Goal: Information Seeking & Learning: Find specific fact

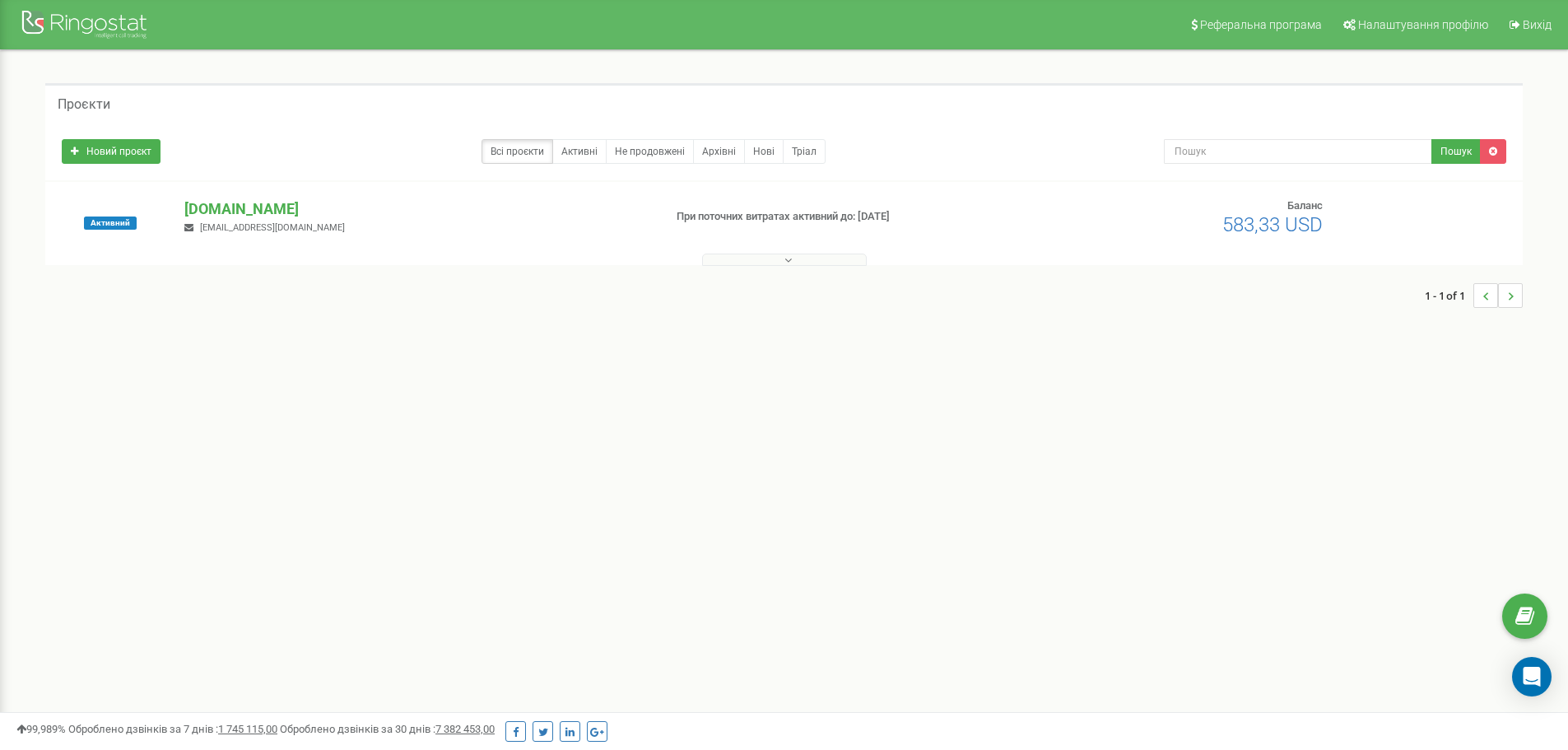
click at [782, 264] on button at bounding box center [785, 259] width 165 height 12
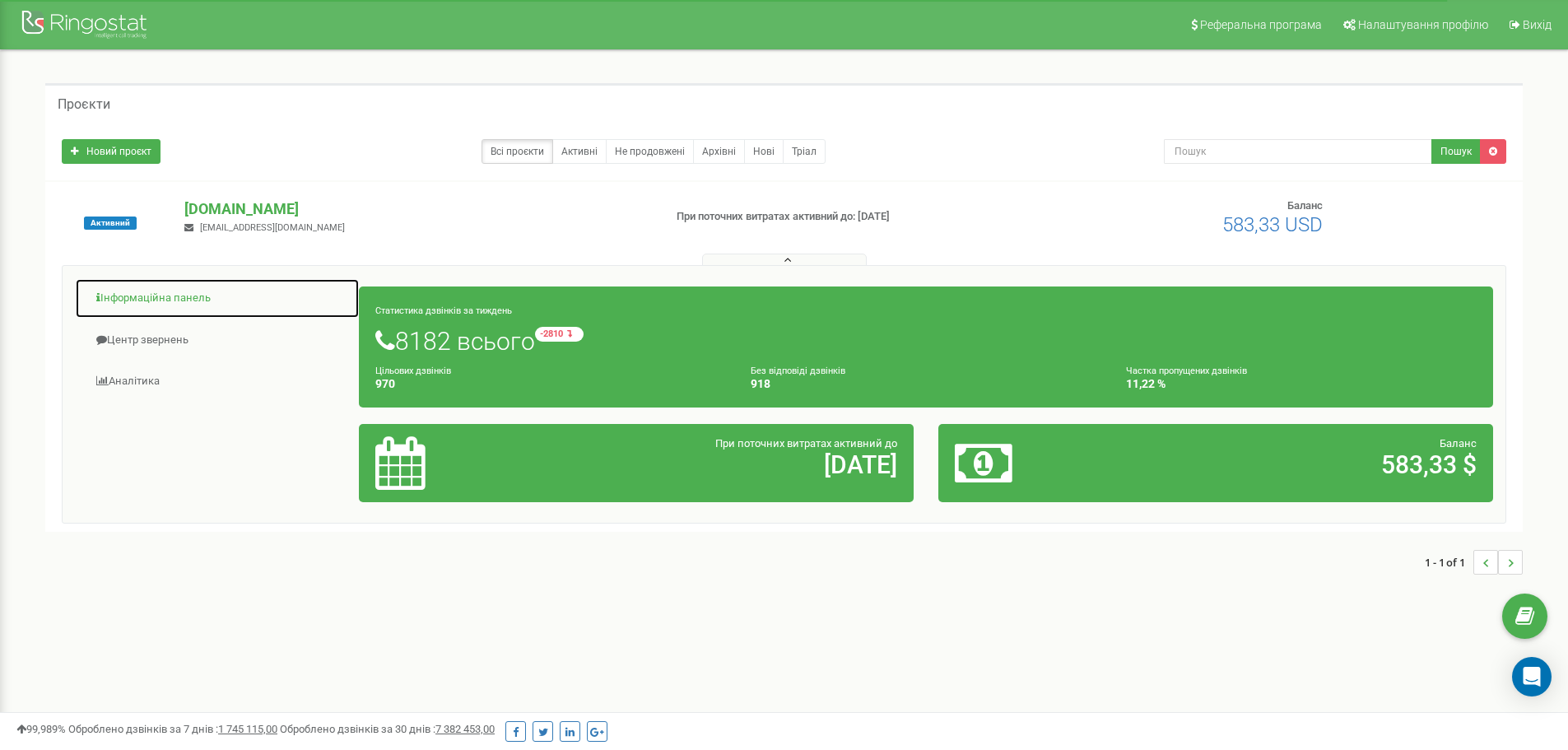
click at [162, 298] on link "Інформаційна панель" at bounding box center [217, 298] width 285 height 41
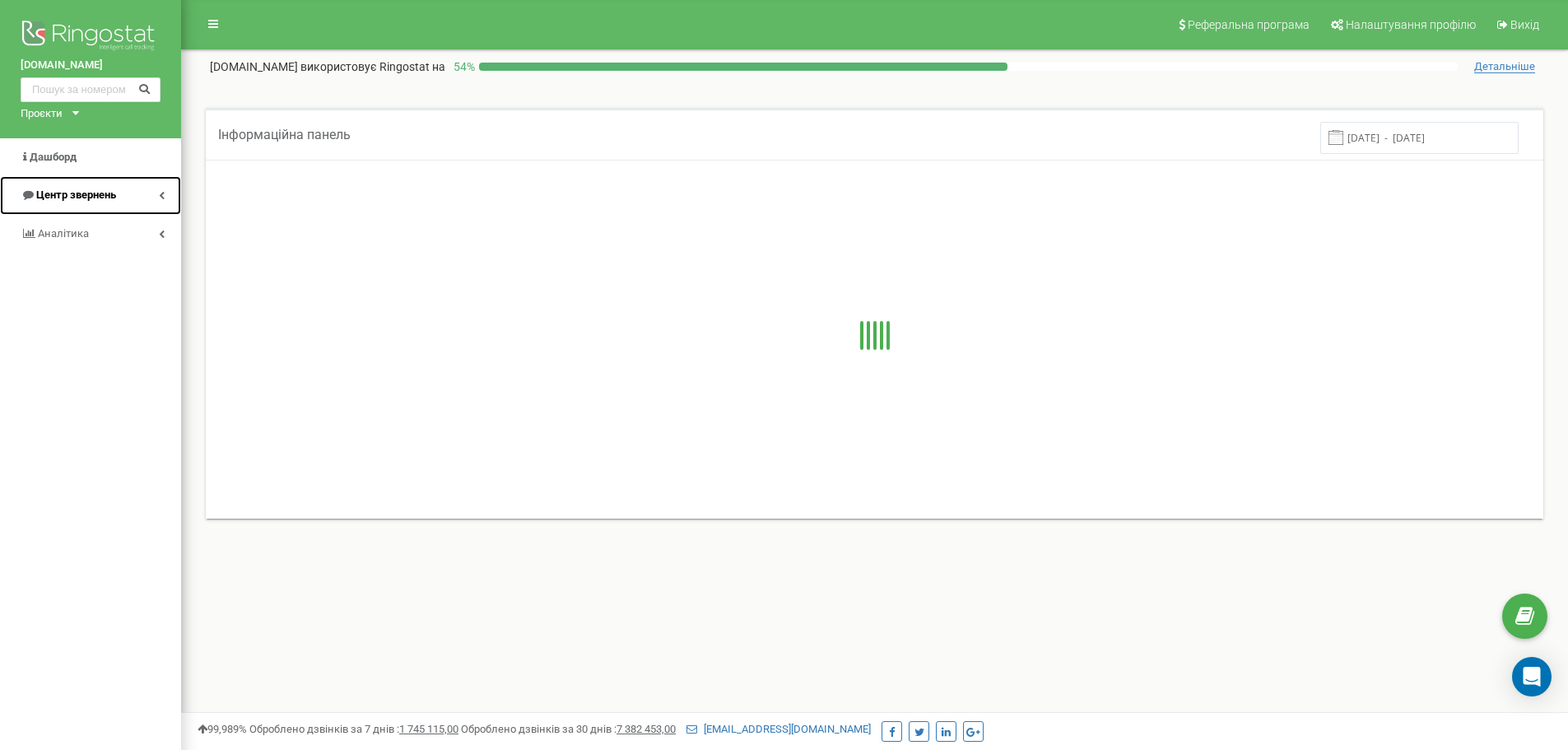
click at [78, 193] on span "Центр звернень" at bounding box center [76, 194] width 79 height 12
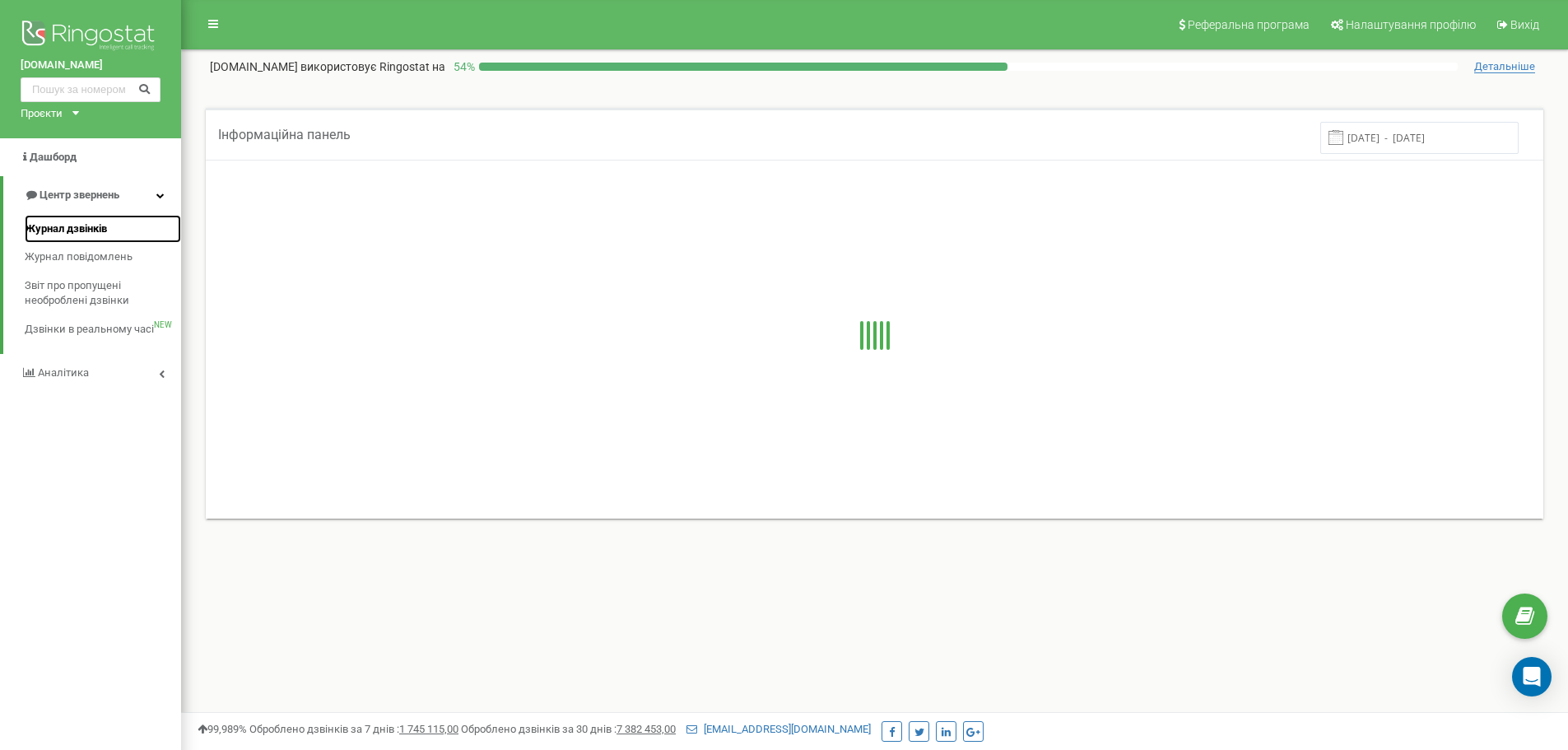
click at [86, 229] on span "Журнал дзвінків" at bounding box center [65, 229] width 82 height 16
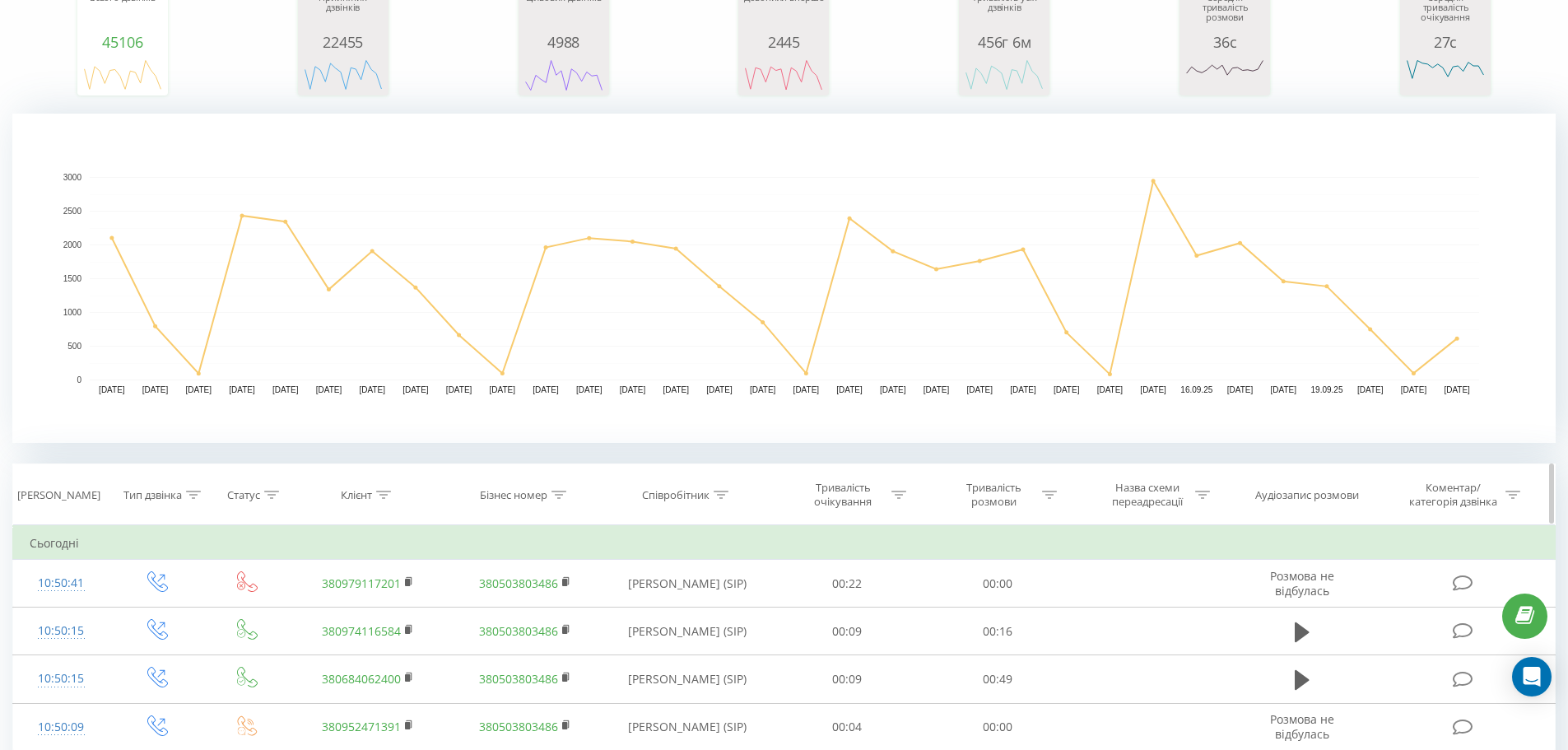
scroll to position [329, 0]
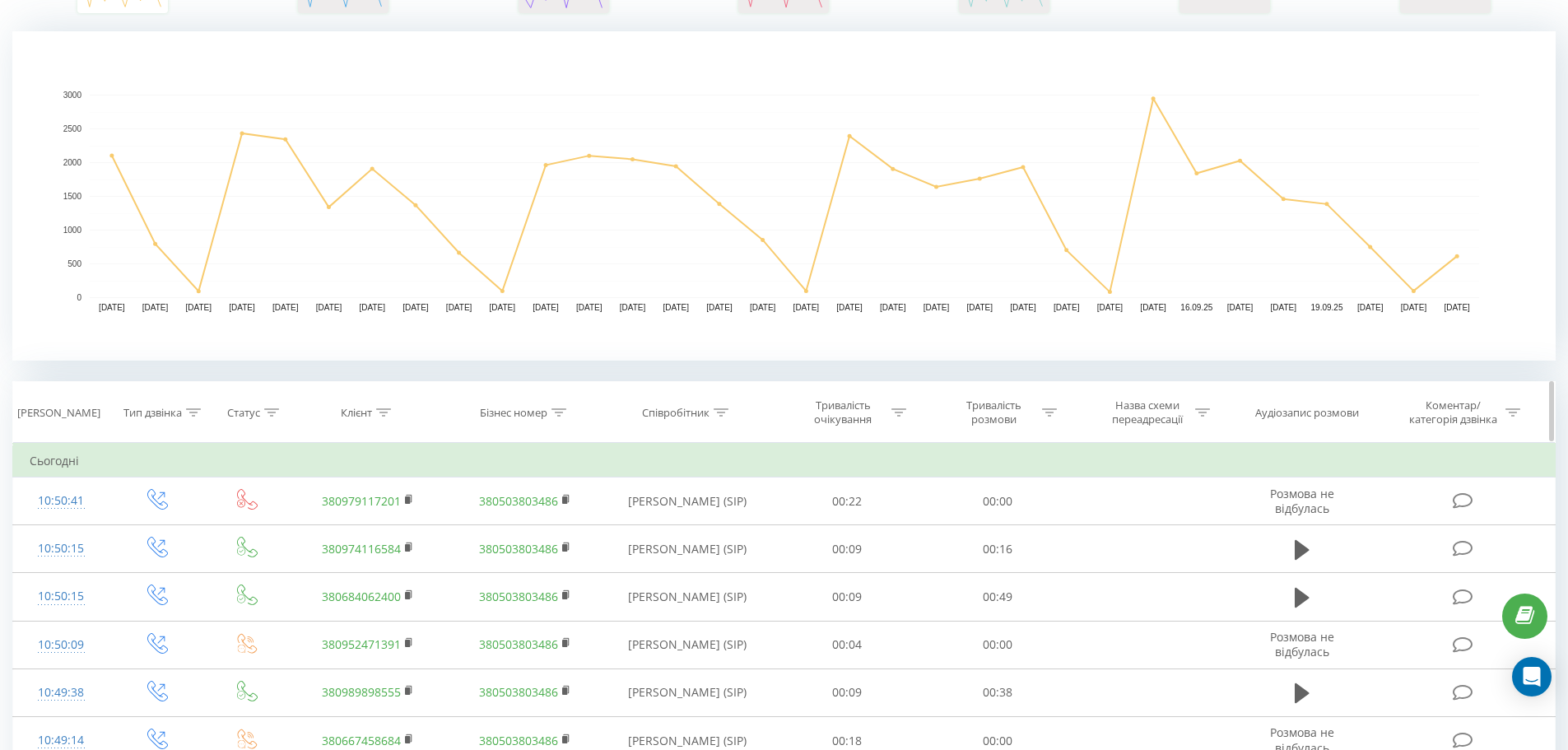
click at [512, 414] on div "Бізнес номер" at bounding box center [513, 412] width 67 height 14
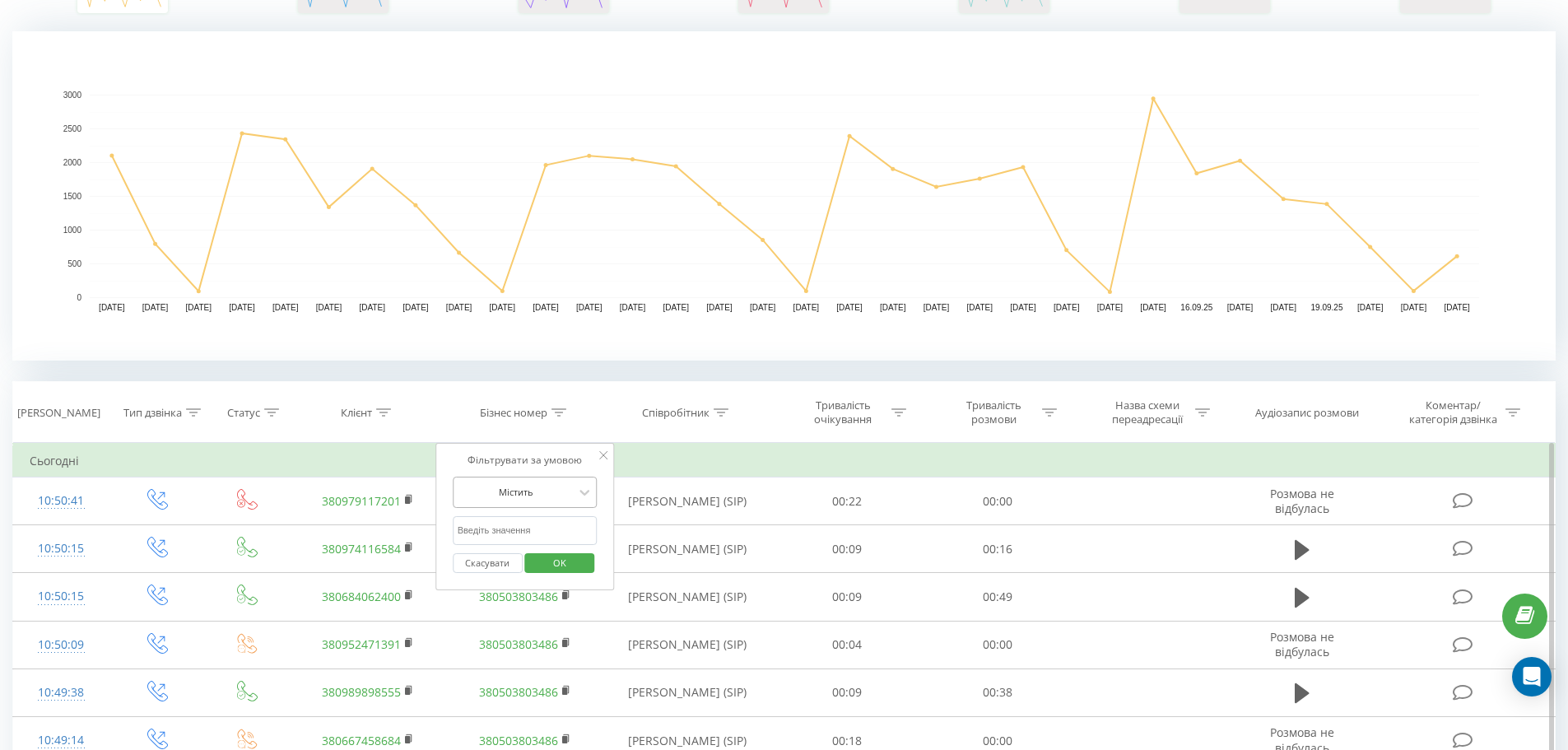
click at [531, 484] on div at bounding box center [516, 492] width 117 height 16
click at [512, 483] on div "Містить" at bounding box center [515, 492] width 120 height 25
click at [373, 413] on div "Клієнт" at bounding box center [365, 412] width 50 height 14
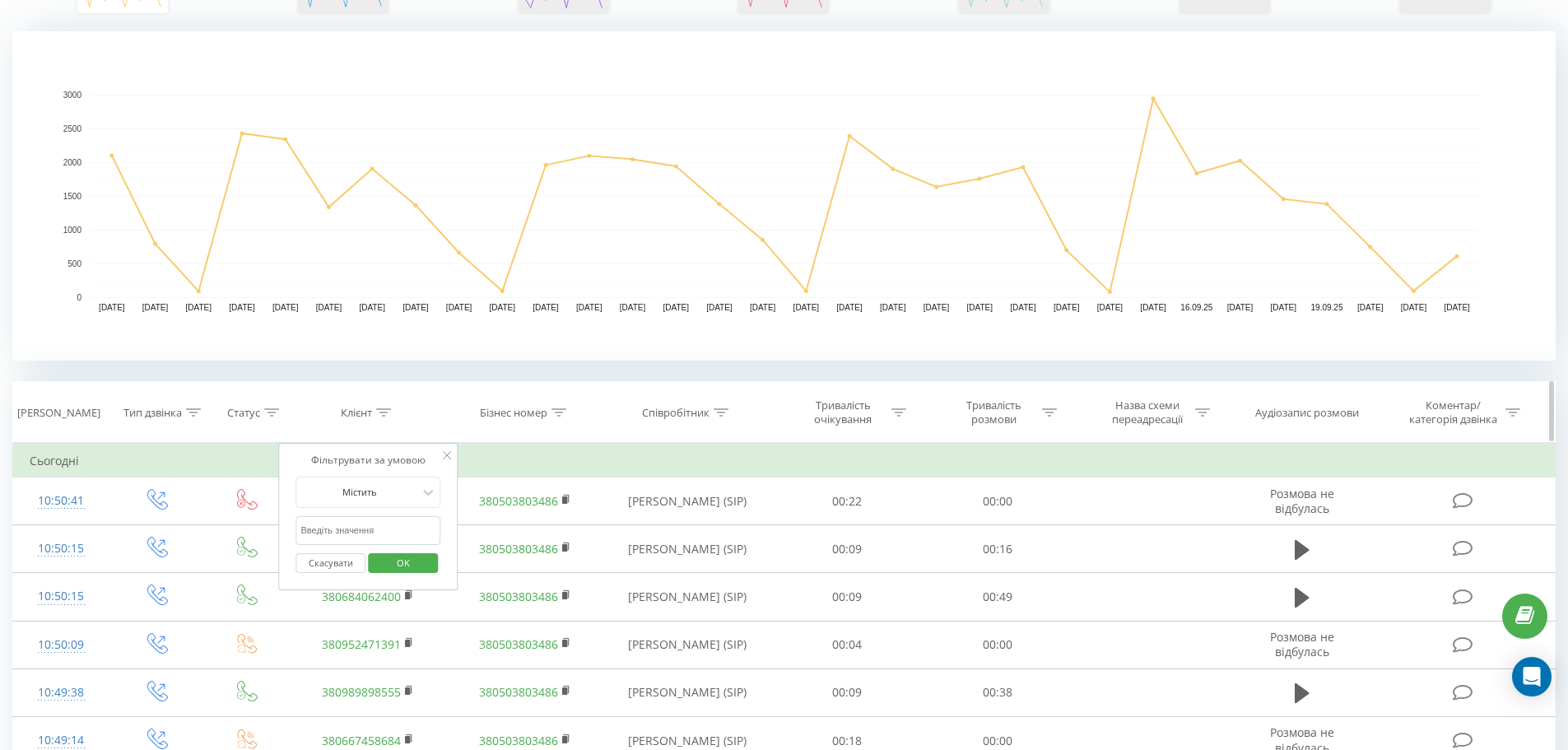
click at [253, 410] on div "Статус" at bounding box center [243, 412] width 33 height 14
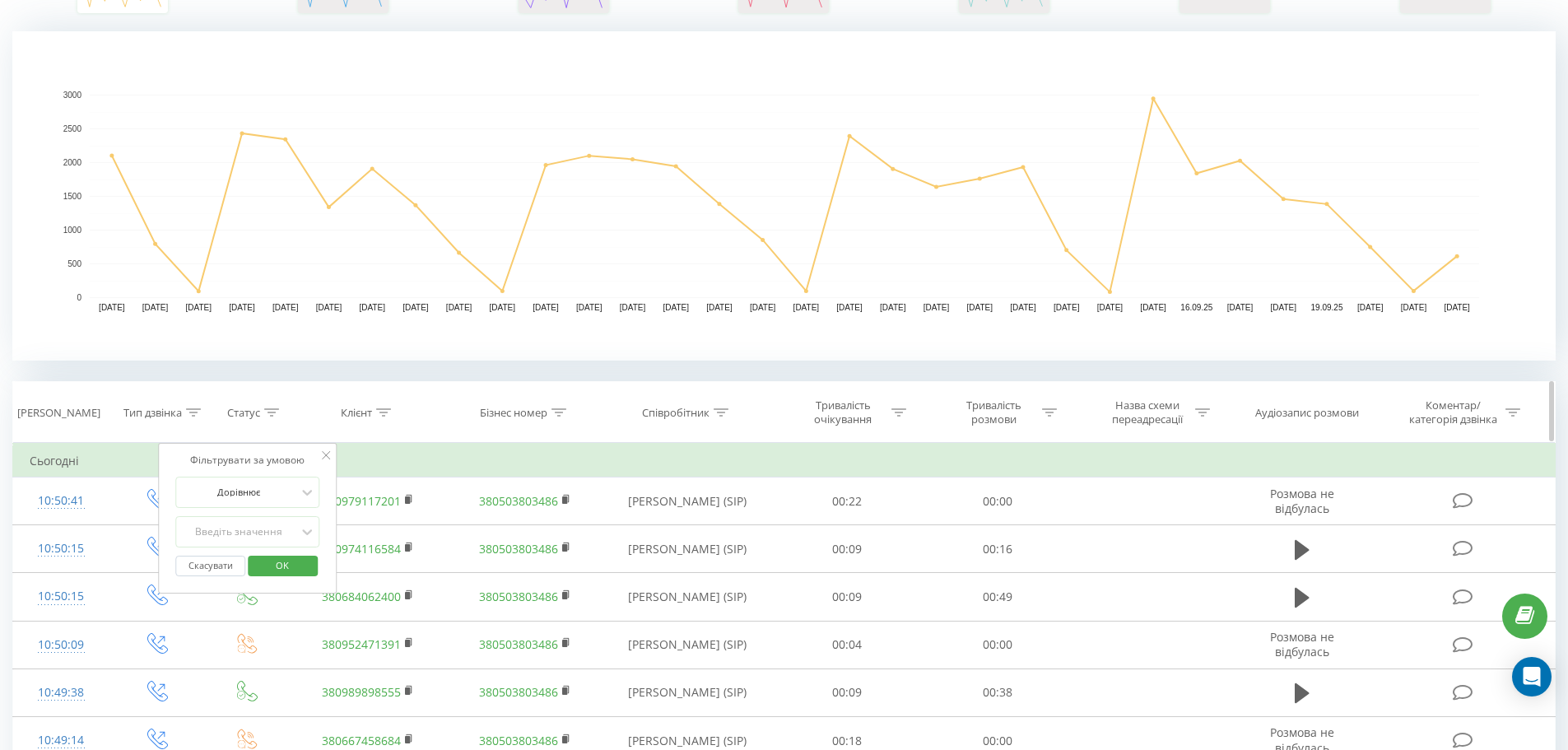
click at [358, 391] on th "Клієнт" at bounding box center [367, 412] width 156 height 61
click at [172, 411] on div "Тип дзвінка" at bounding box center [153, 412] width 59 height 14
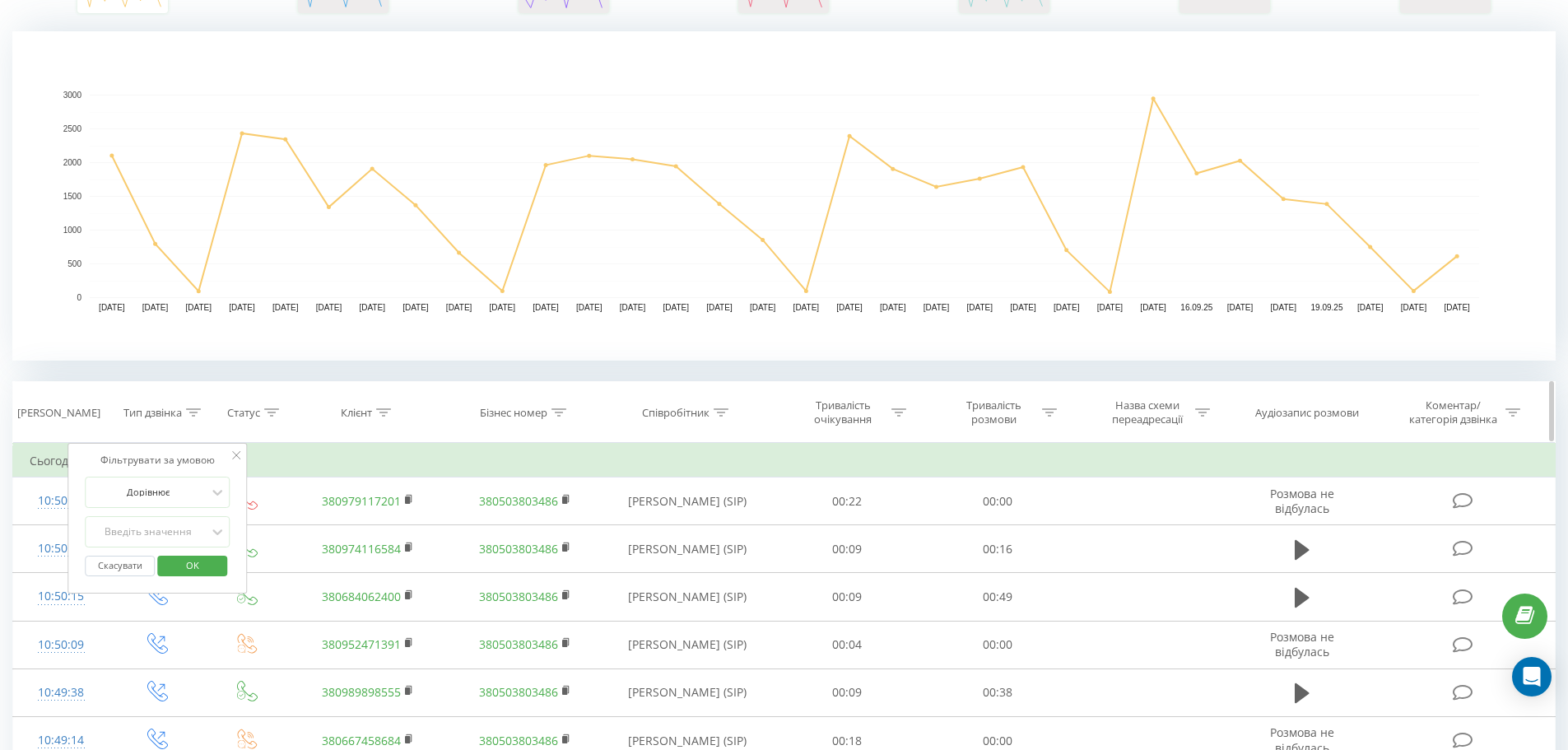
click at [149, 411] on div "Тип дзвінка" at bounding box center [153, 412] width 59 height 14
click at [269, 411] on icon at bounding box center [271, 412] width 15 height 9
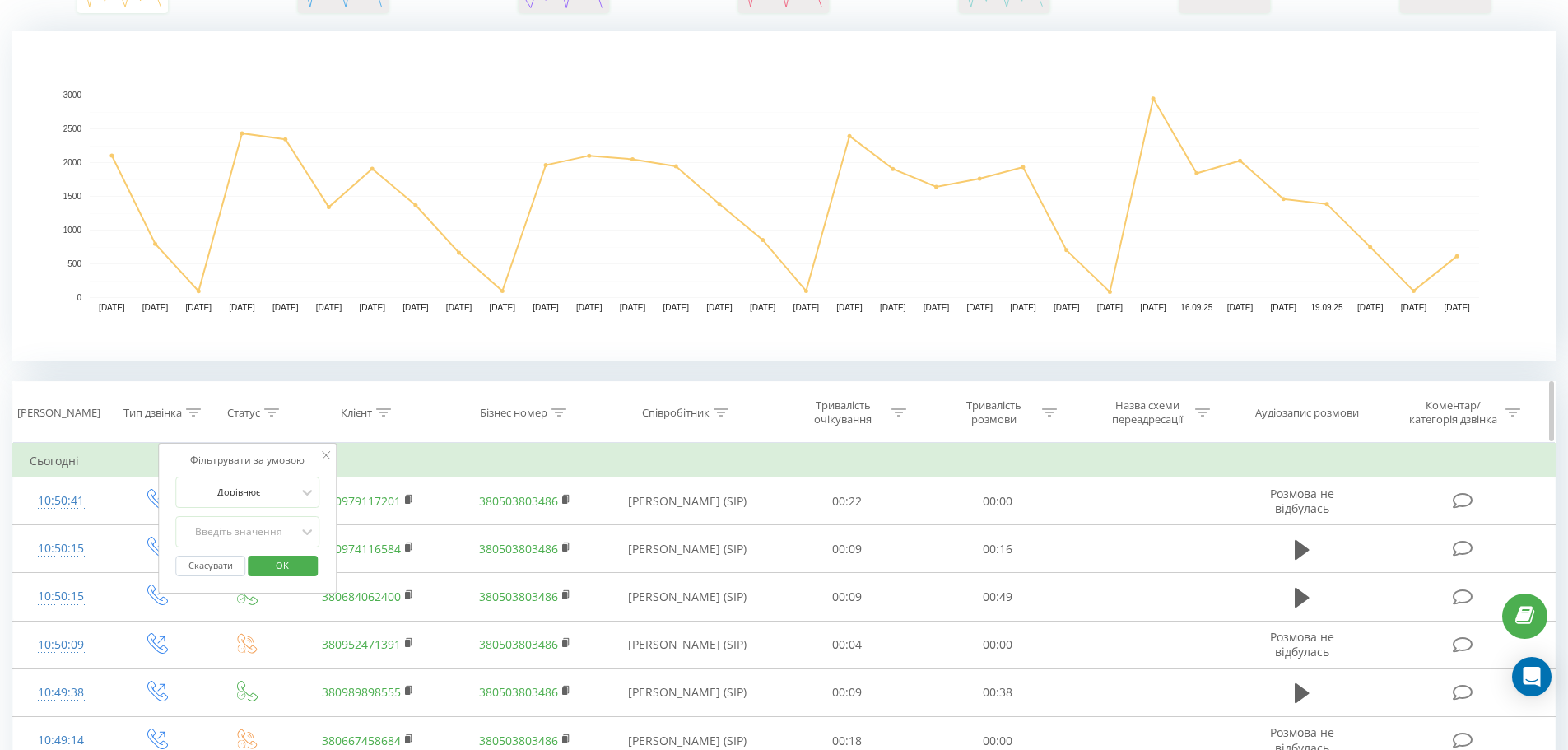
click at [378, 423] on th "Клієнт" at bounding box center [367, 412] width 156 height 61
click at [387, 404] on th "Клієнт" at bounding box center [367, 412] width 156 height 61
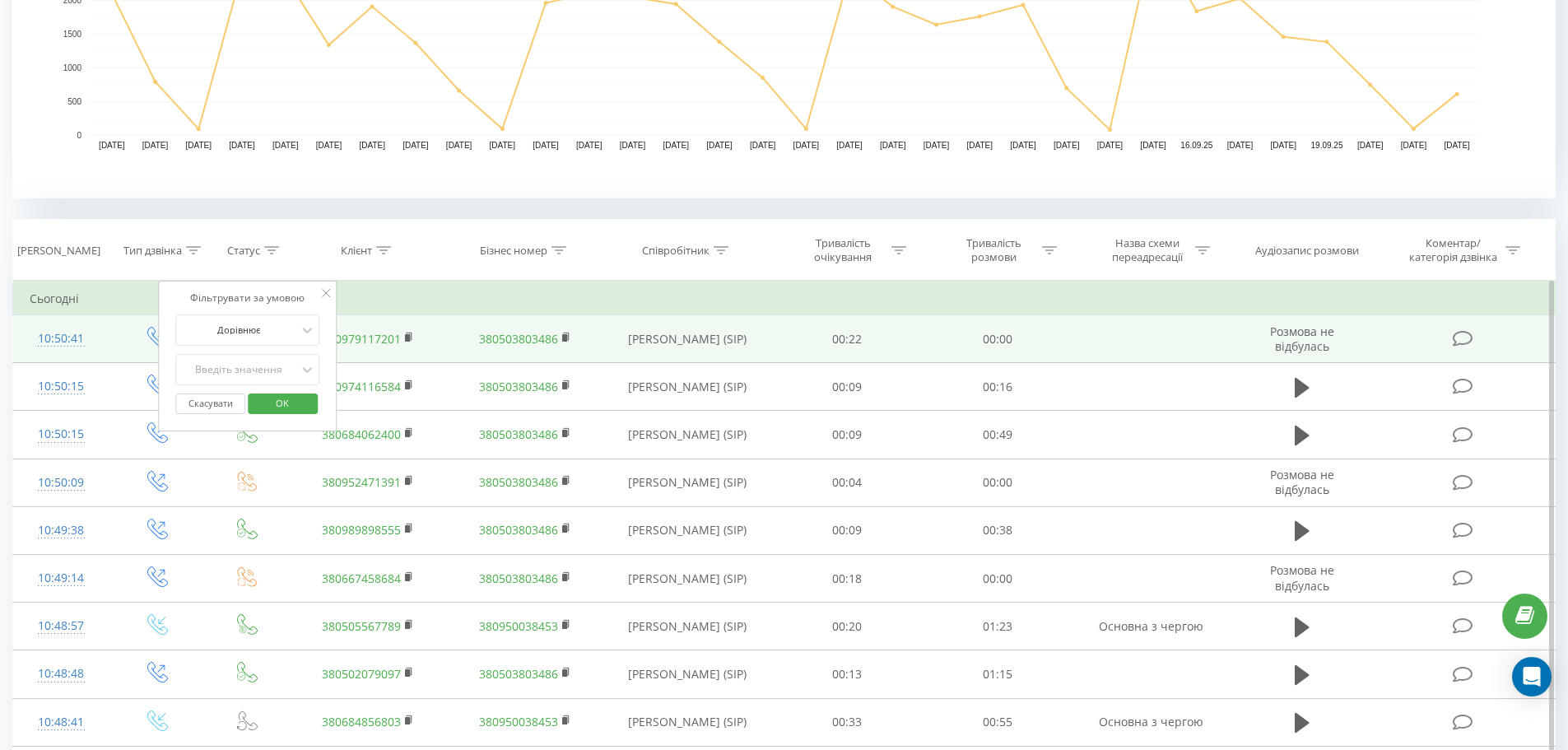
scroll to position [494, 0]
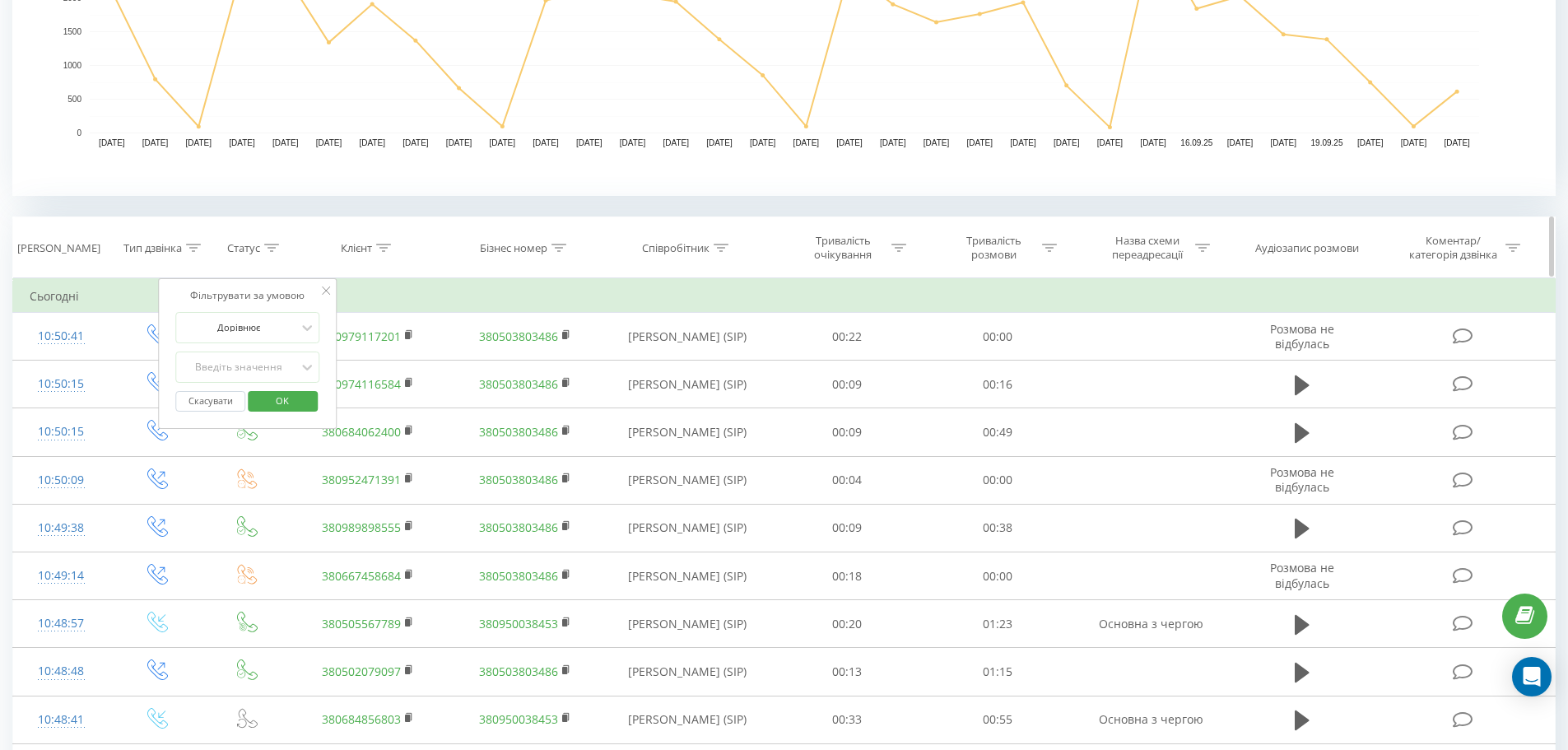
click at [365, 251] on div "Клієнт" at bounding box center [356, 248] width 31 height 14
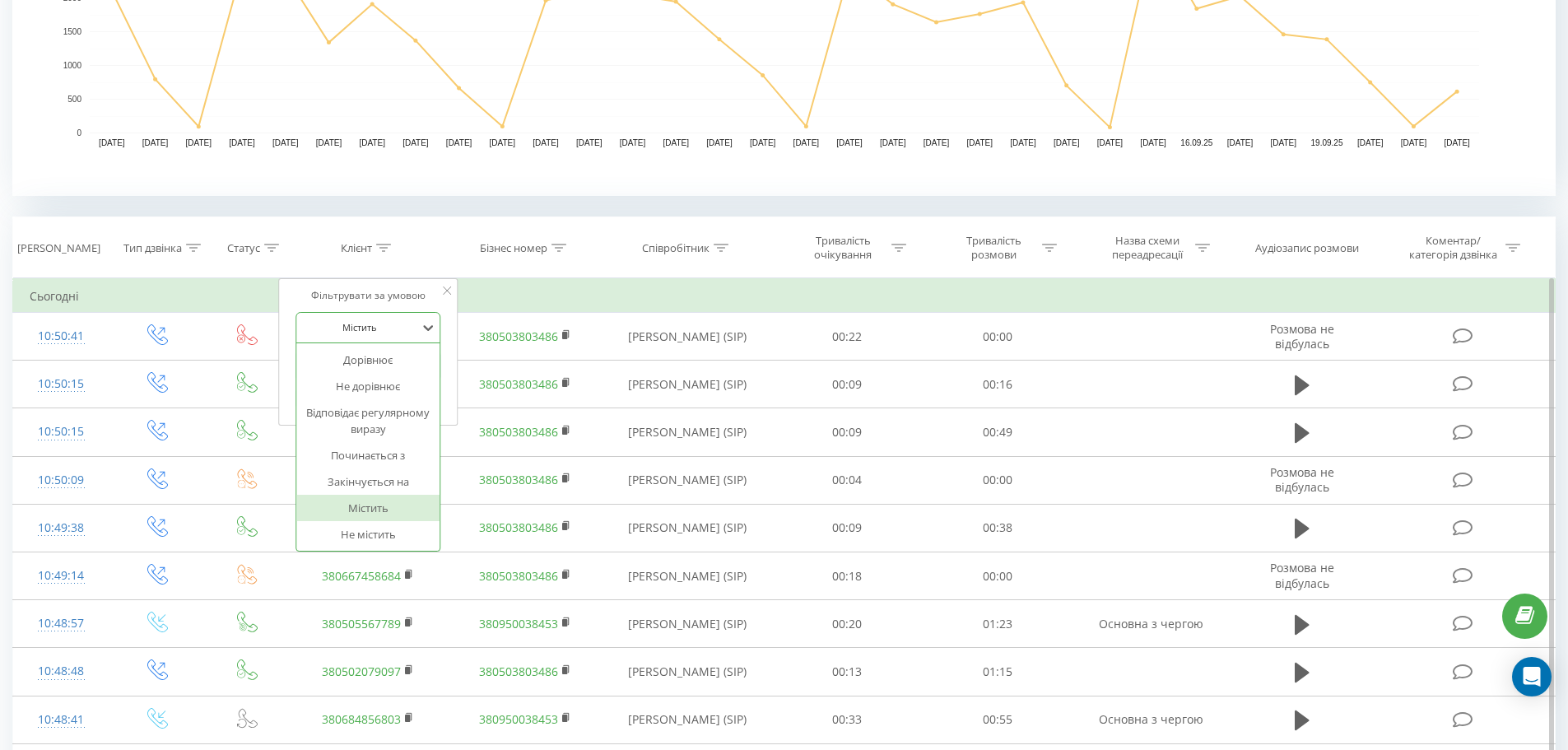
click at [370, 328] on div at bounding box center [360, 327] width 117 height 16
click at [320, 299] on div "Фільтрувати за умовою" at bounding box center [368, 295] width 145 height 16
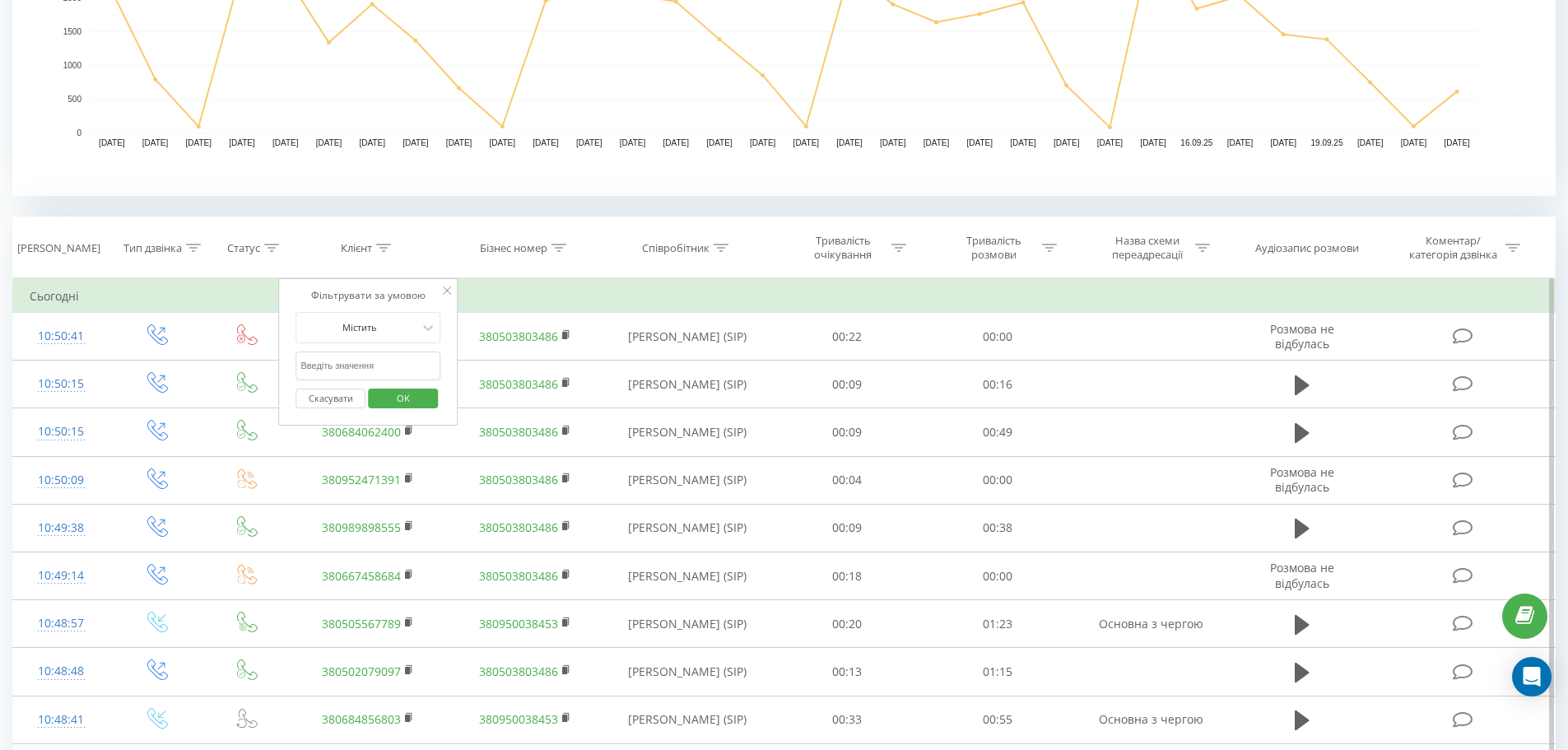
click at [344, 366] on input "text" at bounding box center [368, 366] width 145 height 28
click at [342, 213] on div "Всі дзвінки Основний Графік Експорт .csv .xls .xlsx 22.08.2025 - 22.09.2025 Кол…" at bounding box center [784, 564] width 1543 height 2015
click at [698, 246] on div "Співробітник" at bounding box center [675, 248] width 67 height 14
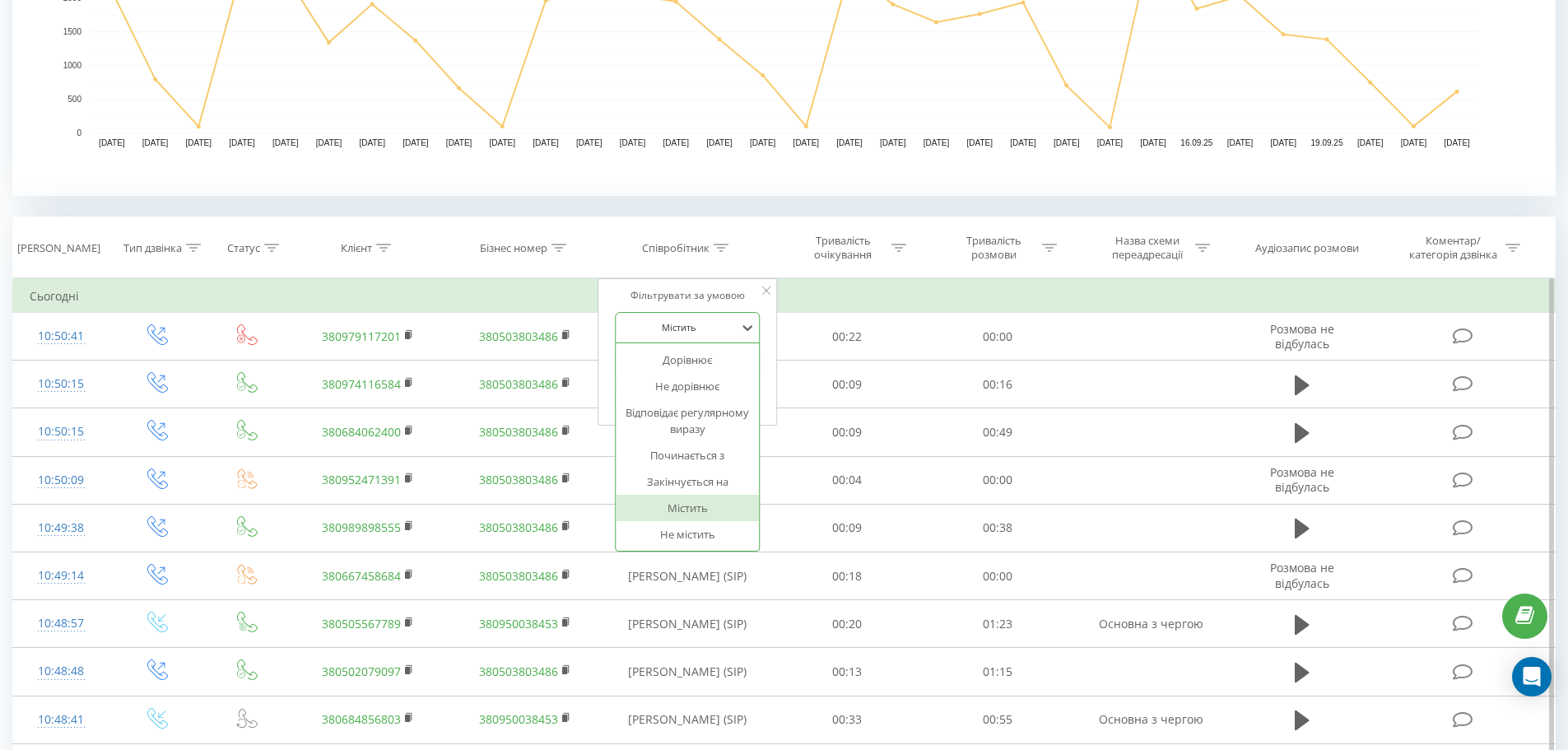
click at [688, 336] on div "Містить" at bounding box center [678, 327] width 120 height 25
click at [616, 293] on div "Фільтрувати за умовою" at bounding box center [687, 295] width 145 height 16
click at [649, 361] on input "text" at bounding box center [687, 366] width 145 height 28
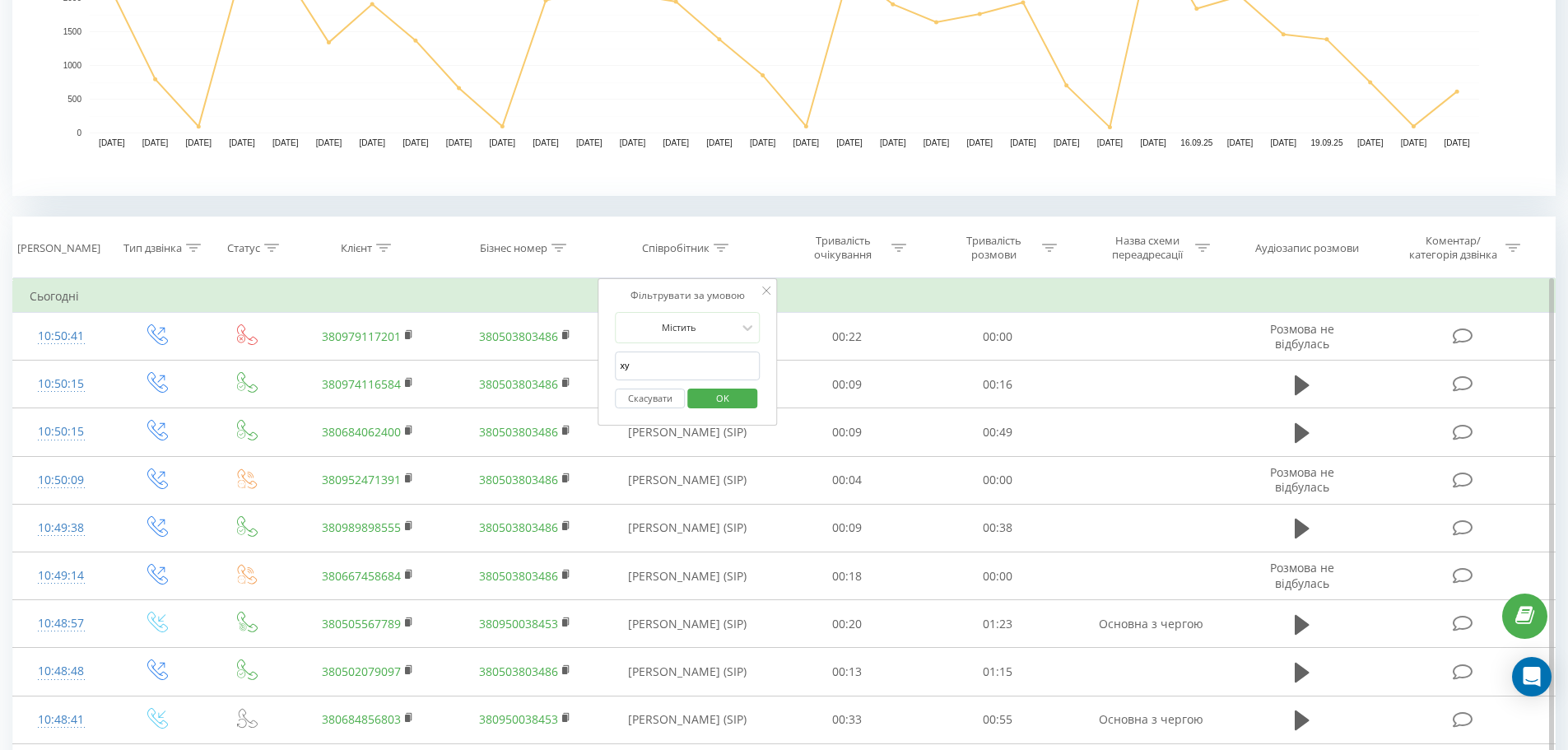
type input "худицька"
click at [745, 392] on span "OK" at bounding box center [723, 397] width 46 height 26
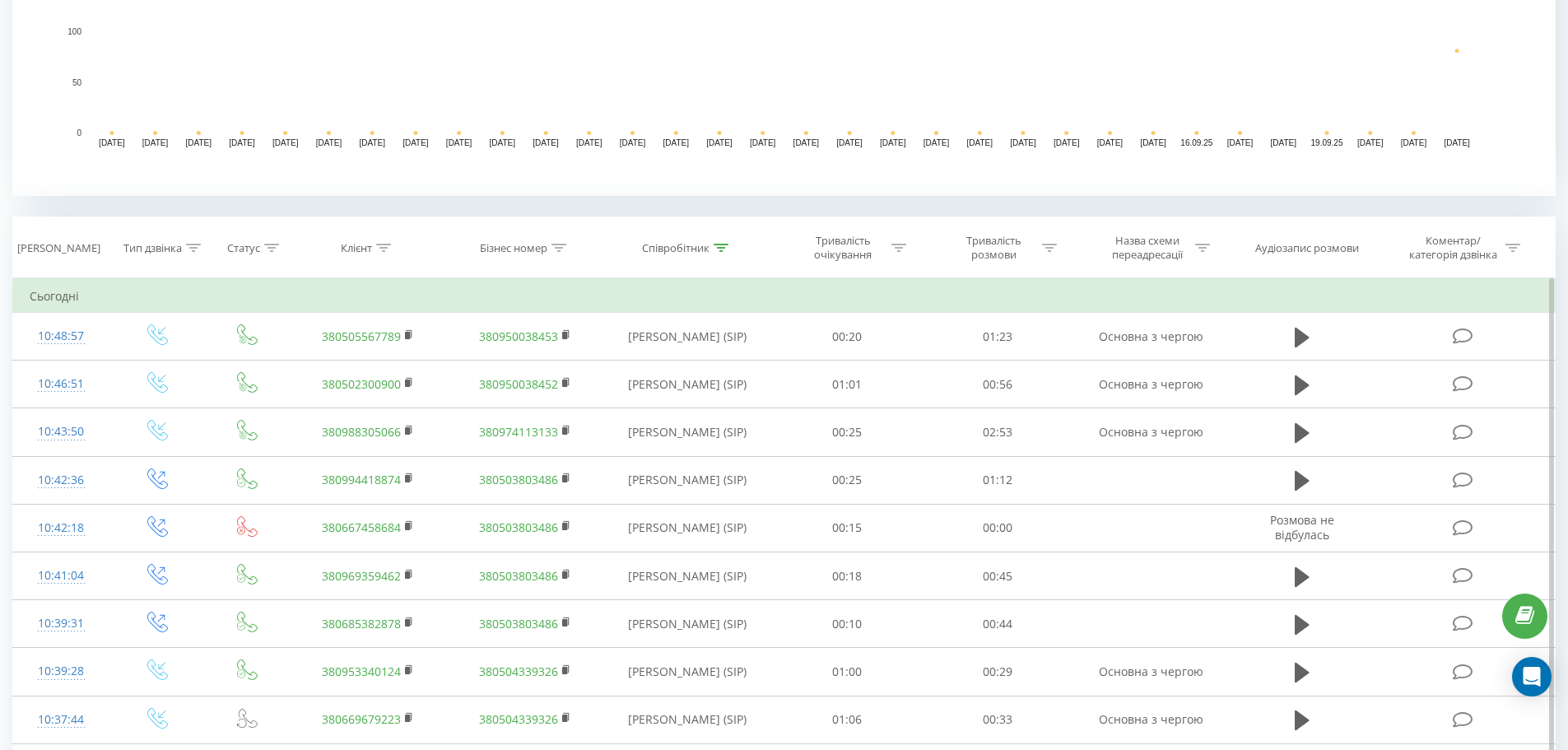
scroll to position [725, 0]
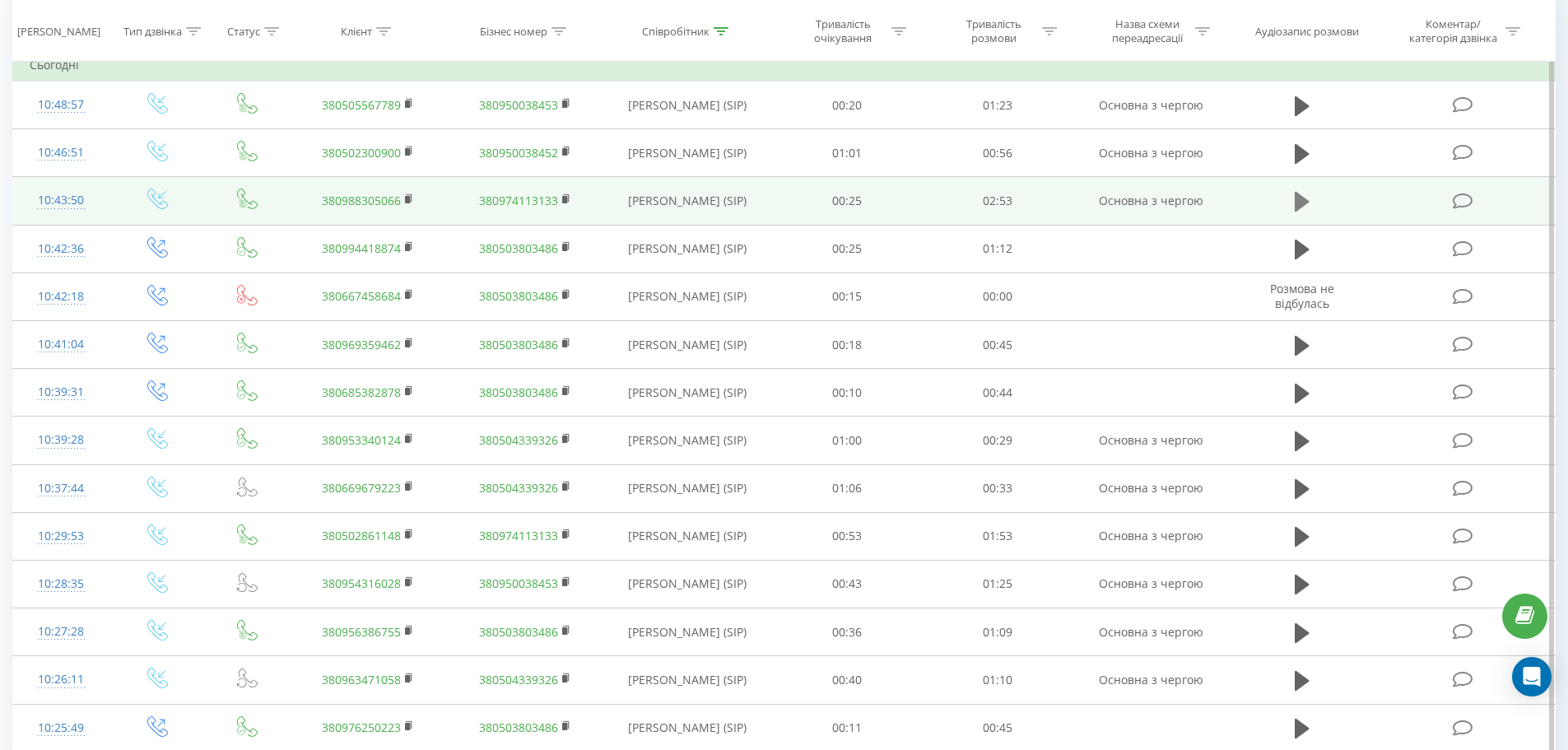
click at [1304, 209] on icon at bounding box center [1302, 201] width 15 height 23
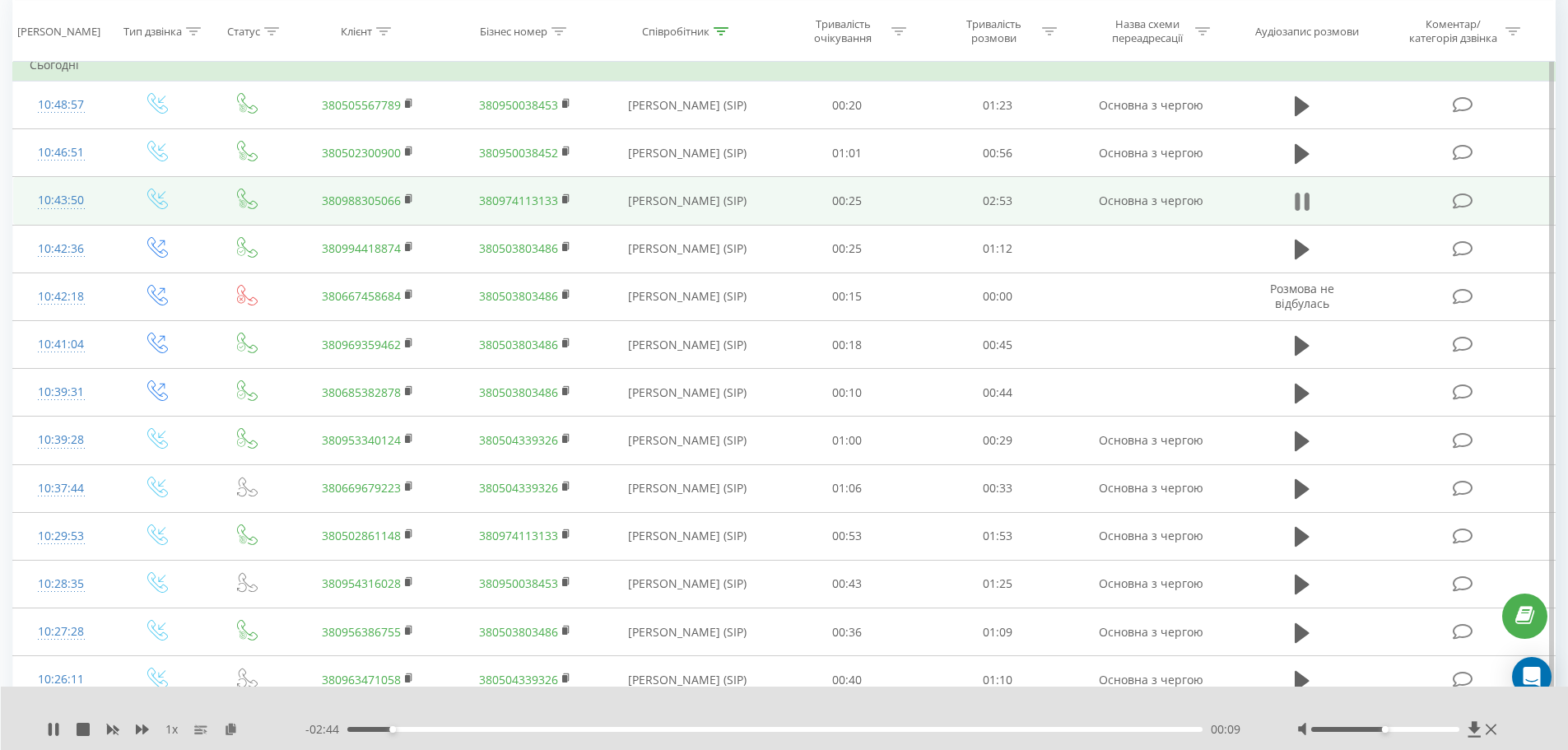
click at [1304, 203] on icon at bounding box center [1302, 201] width 15 height 23
drag, startPoint x: 353, startPoint y: 199, endPoint x: 329, endPoint y: 203, distance: 24.3
click at [329, 203] on link "380988305066" at bounding box center [361, 201] width 79 height 16
click at [409, 196] on icon at bounding box center [409, 200] width 9 height 11
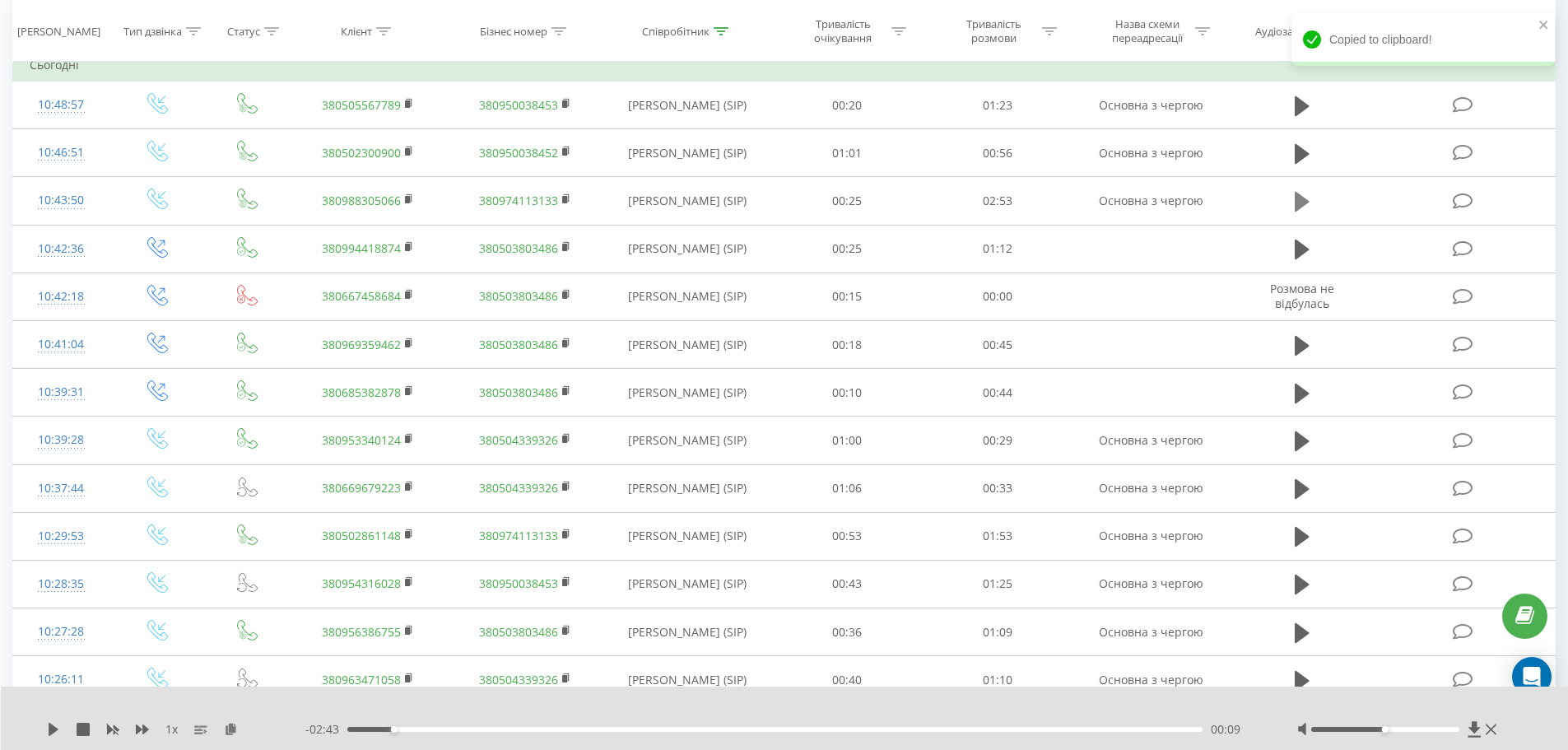
click at [1293, 206] on button at bounding box center [1302, 201] width 25 height 25
drag, startPoint x: 405, startPoint y: 730, endPoint x: 864, endPoint y: 724, distance: 459.0
click at [855, 726] on div "01:42" at bounding box center [851, 729] width 7 height 7
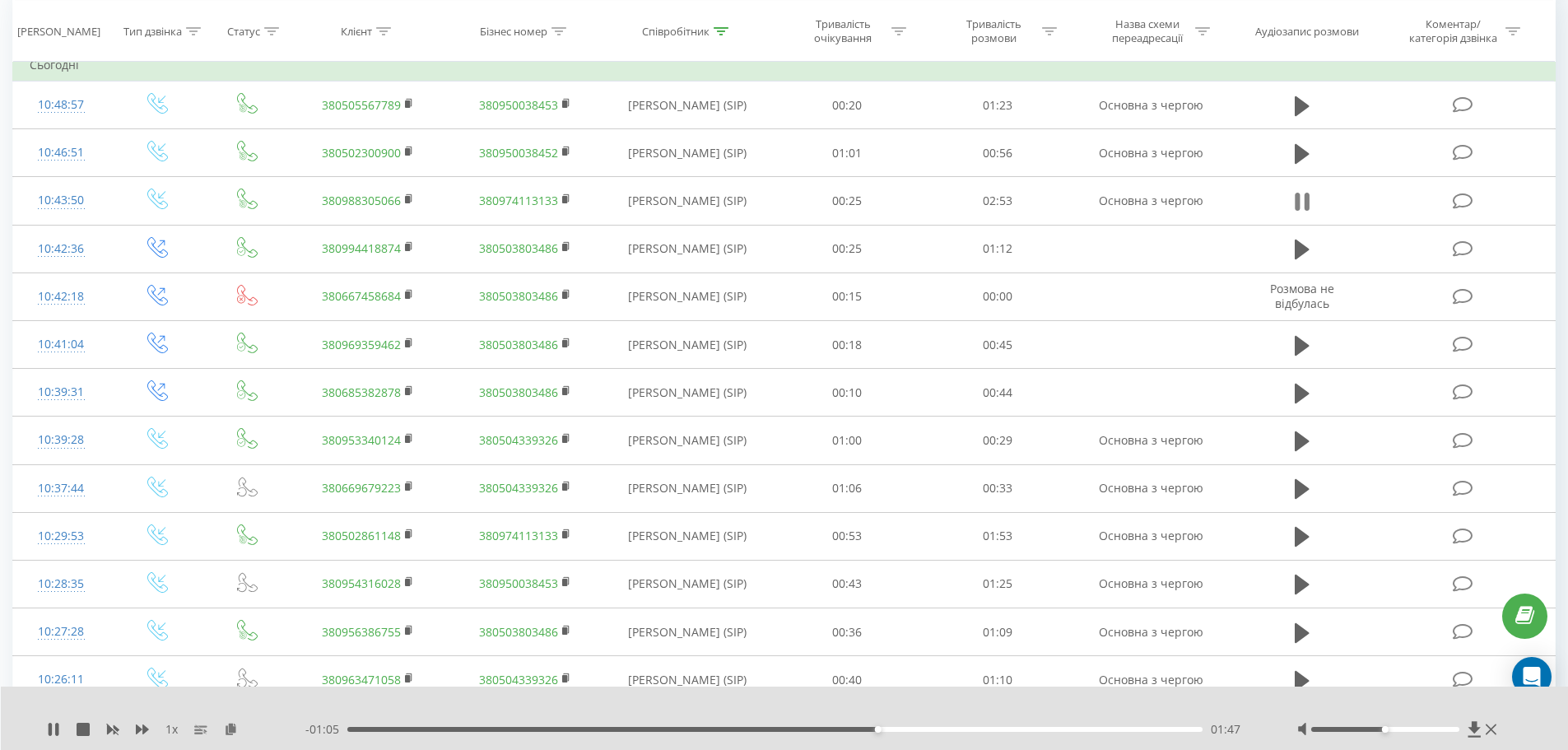
click at [1311, 201] on button at bounding box center [1302, 201] width 25 height 25
